Goal: Information Seeking & Learning: Learn about a topic

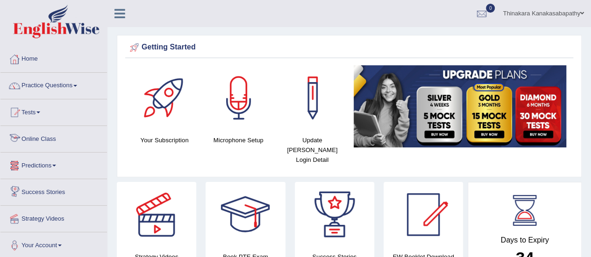
click at [50, 134] on link "Online Class" at bounding box center [53, 137] width 107 height 23
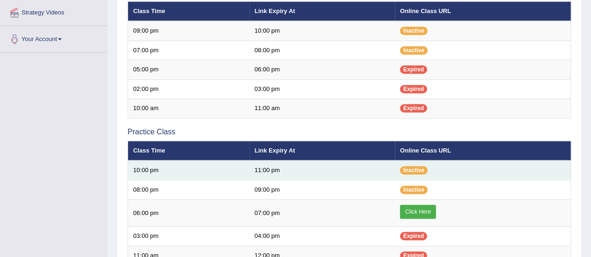
scroll to position [234, 0]
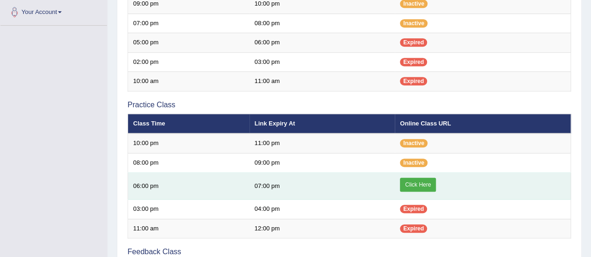
click at [434, 185] on link "Click Here" at bounding box center [418, 185] width 36 height 14
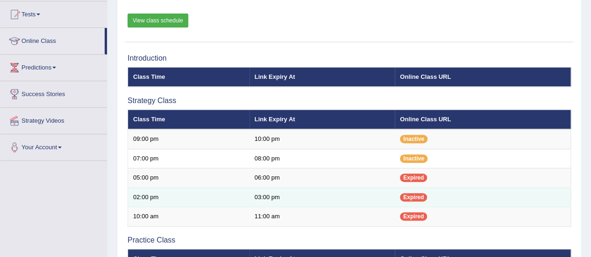
scroll to position [140, 0]
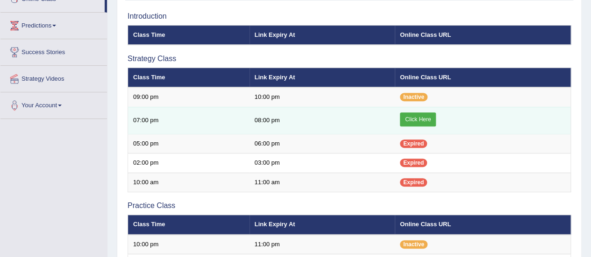
click at [426, 116] on link "Click Here" at bounding box center [418, 120] width 36 height 14
